Goal: Task Accomplishment & Management: Manage account settings

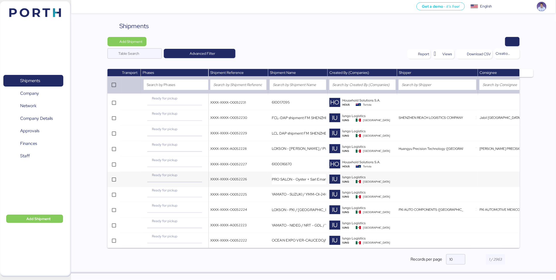
click at [267, 180] on td "XXXX-XXXX-O0052226" at bounding box center [238, 179] width 59 height 15
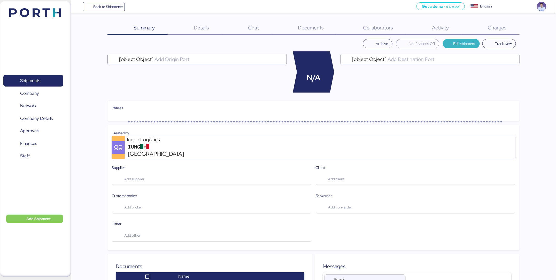
click at [464, 47] on span "Edit shipment" at bounding box center [461, 43] width 29 height 7
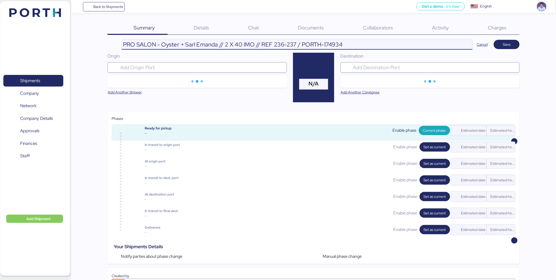
drag, startPoint x: 287, startPoint y: 43, endPoint x: 102, endPoint y: 47, distance: 185.2
paste input "+ Creasens"
type input "PRO SALON - Oyster + Sarl Emanda + Creasens // 2 X 40 IMO // REF 236-237 / PORT…"
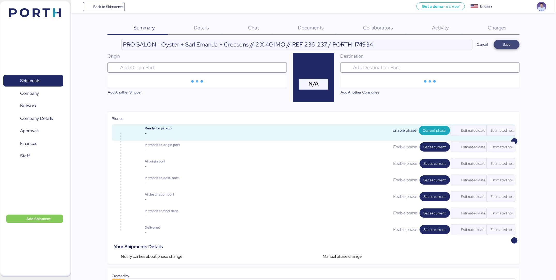
click at [508, 46] on span "Save" at bounding box center [507, 44] width 8 height 6
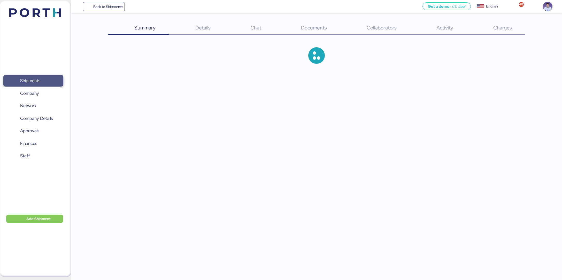
click at [49, 82] on span "Shipments" at bounding box center [33, 80] width 56 height 7
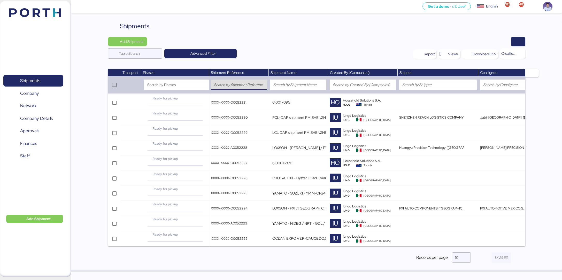
click at [245, 89] on div at bounding box center [239, 85] width 50 height 10
paste input "O0052022"
type input "O0052022"
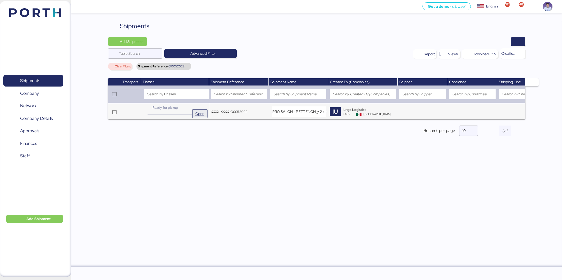
click at [201, 115] on span "Open" at bounding box center [199, 114] width 9 height 6
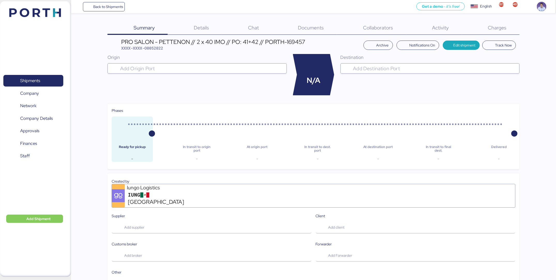
click at [499, 30] on span "Charges" at bounding box center [497, 27] width 19 height 7
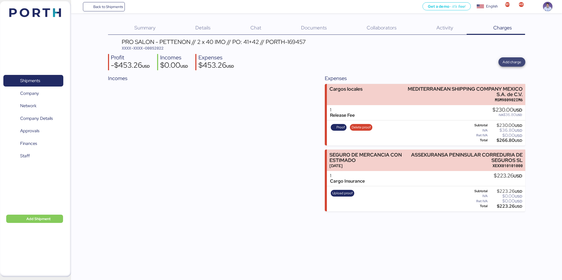
click at [513, 60] on span "Add charge" at bounding box center [512, 62] width 19 height 6
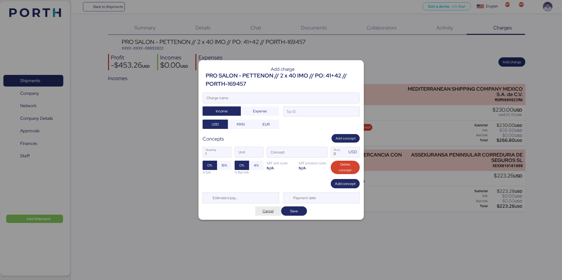
click at [261, 213] on span "Cancel" at bounding box center [269, 211] width 18 height 7
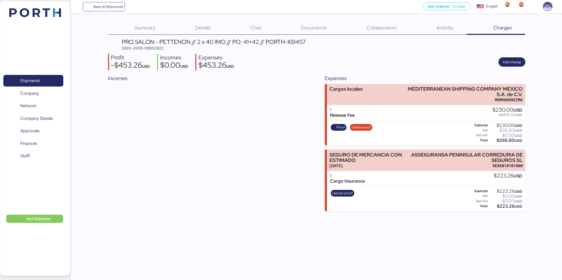
click at [418, 57] on div "Profit -$453.26 USD Incomes $0.00 USD Expenses $453.26 USD Add charge" at bounding box center [317, 62] width 418 height 16
click at [161, 151] on div "Incomes" at bounding box center [208, 142] width 200 height 137
click at [50, 81] on span "Shipments" at bounding box center [33, 80] width 56 height 7
